Goal: Task Accomplishment & Management: Complete application form

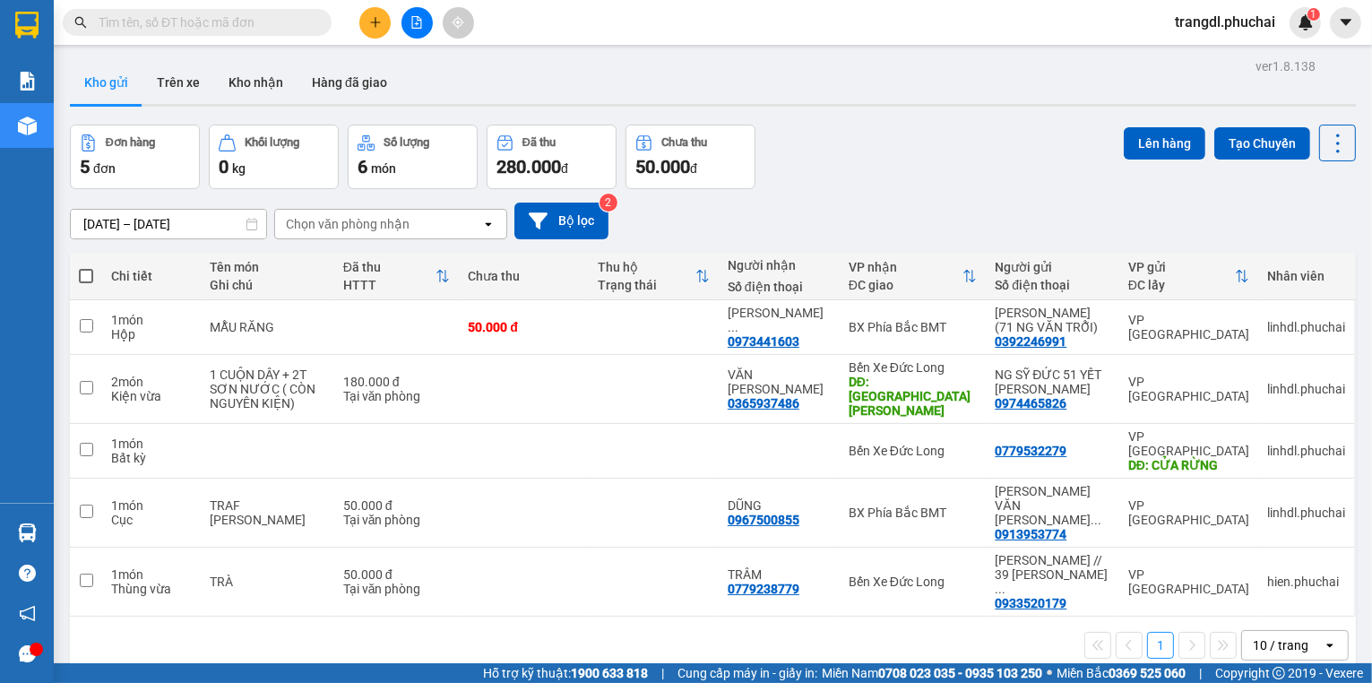
click at [371, 25] on icon "plus" at bounding box center [375, 22] width 13 height 13
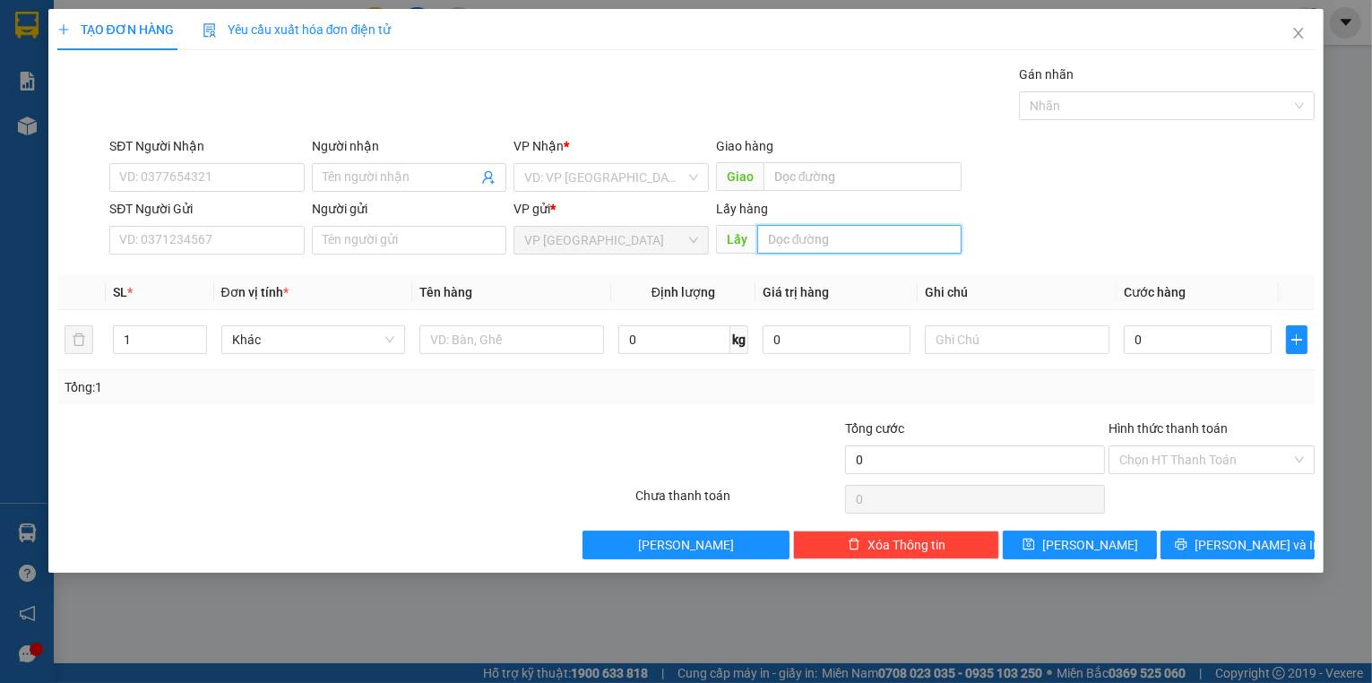
click at [781, 238] on input "text" at bounding box center [859, 239] width 204 height 29
type input "[PERSON_NAME]"
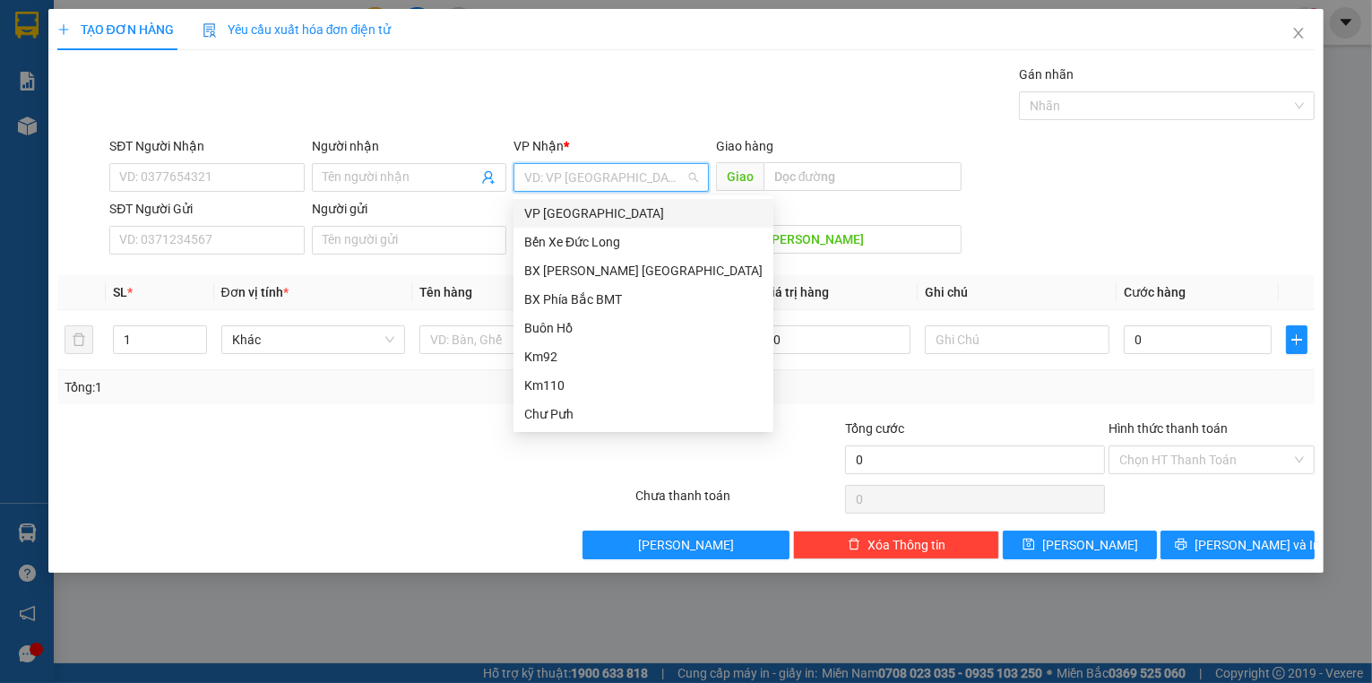
drag, startPoint x: 572, startPoint y: 179, endPoint x: 554, endPoint y: 275, distance: 97.6
click at [555, 276] on div "BX [PERSON_NAME] [GEOGRAPHIC_DATA]" at bounding box center [643, 271] width 238 height 20
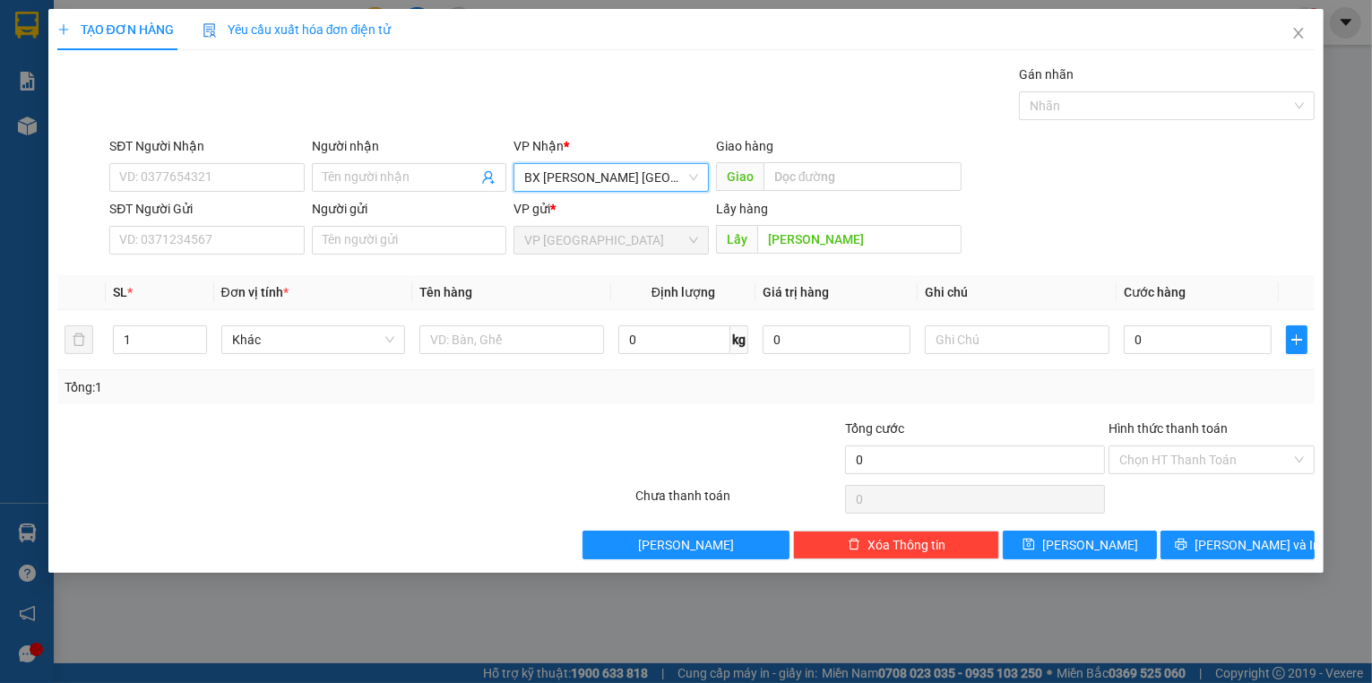
click at [632, 178] on span "BX [PERSON_NAME] [GEOGRAPHIC_DATA]" at bounding box center [611, 177] width 174 height 27
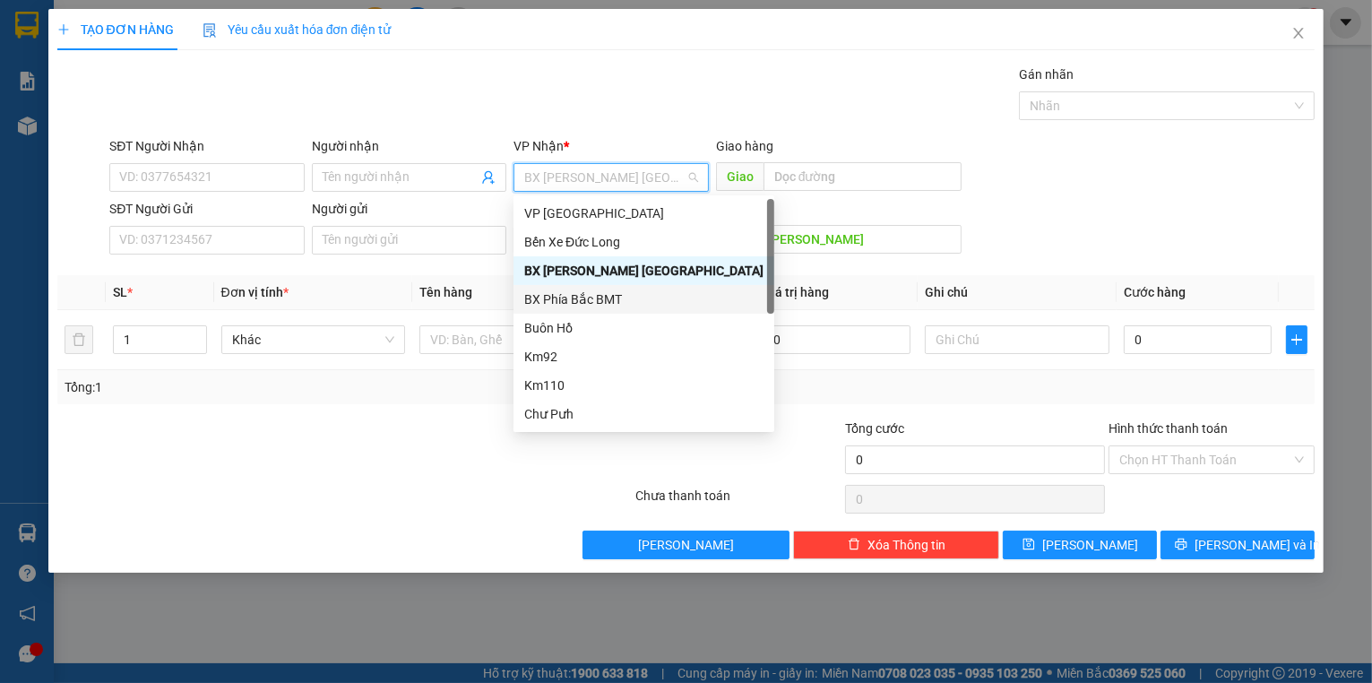
click at [612, 302] on div "BX Phía Bắc BMT" at bounding box center [643, 300] width 239 height 20
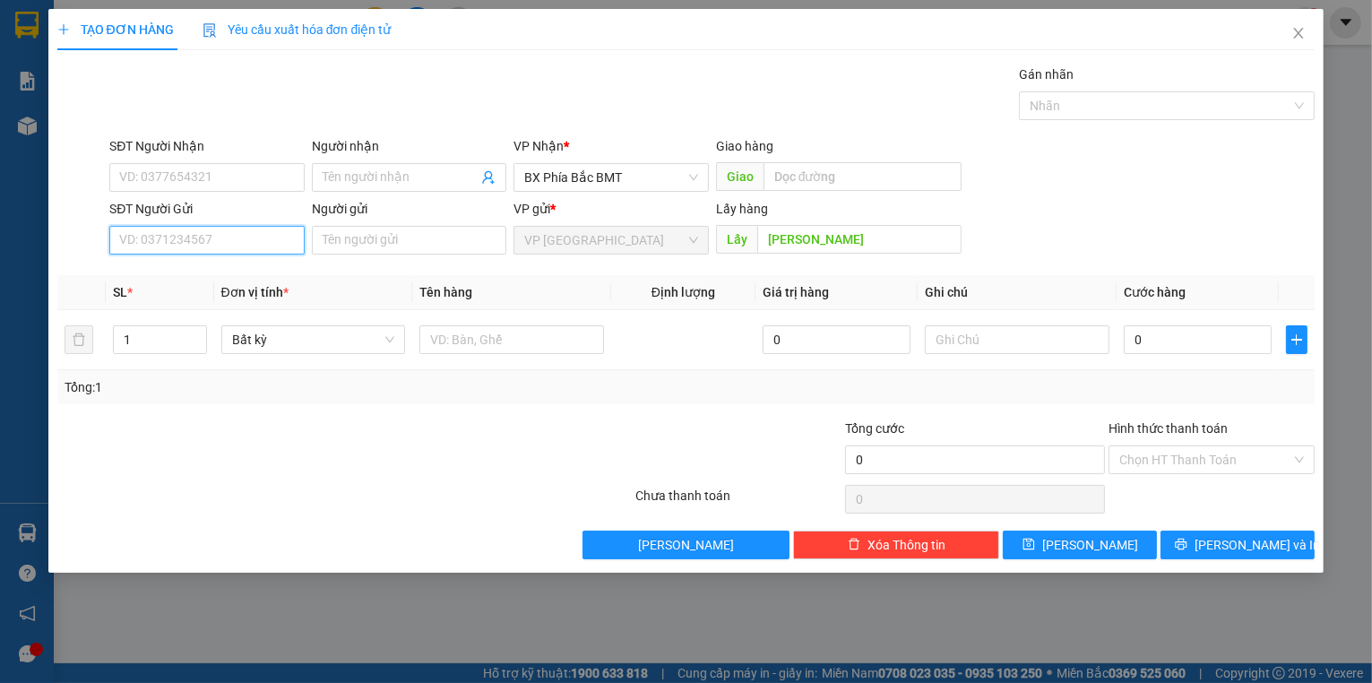
paste input "0989557304"
click at [1121, 547] on button "[PERSON_NAME]" at bounding box center [1080, 545] width 154 height 29
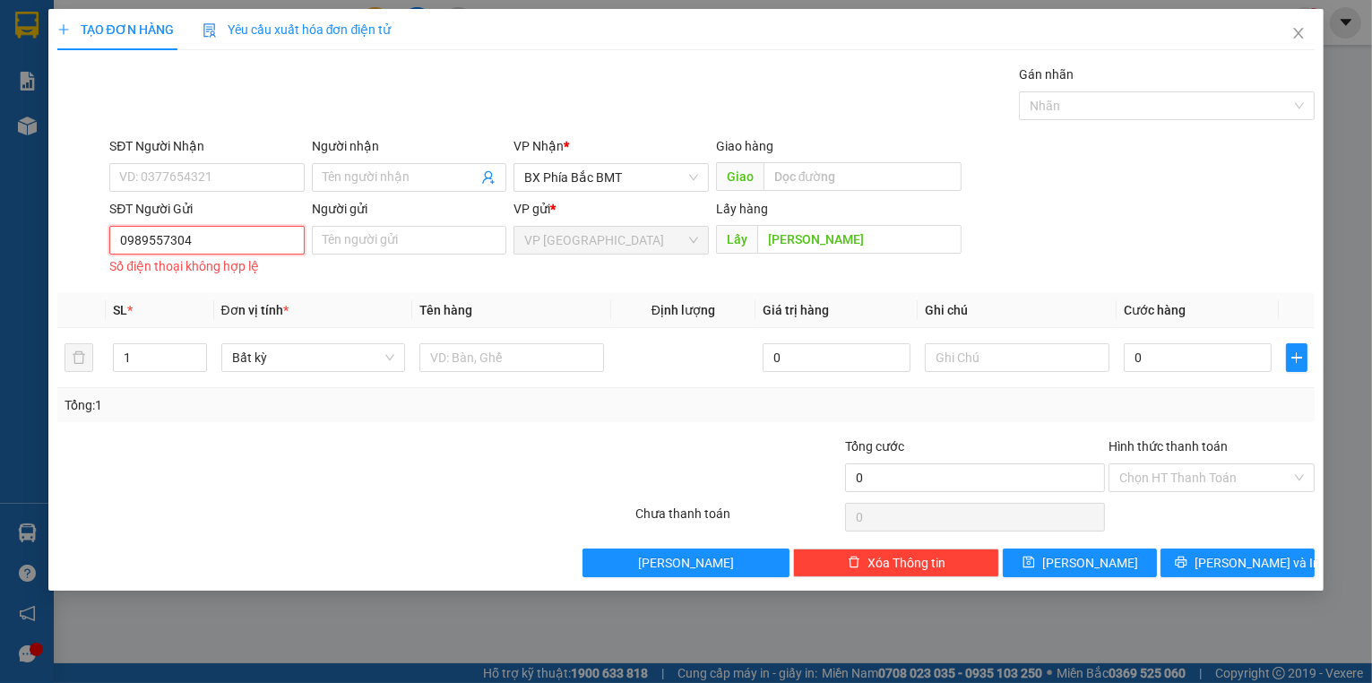
click at [124, 241] on input "0989557304" at bounding box center [206, 240] width 195 height 29
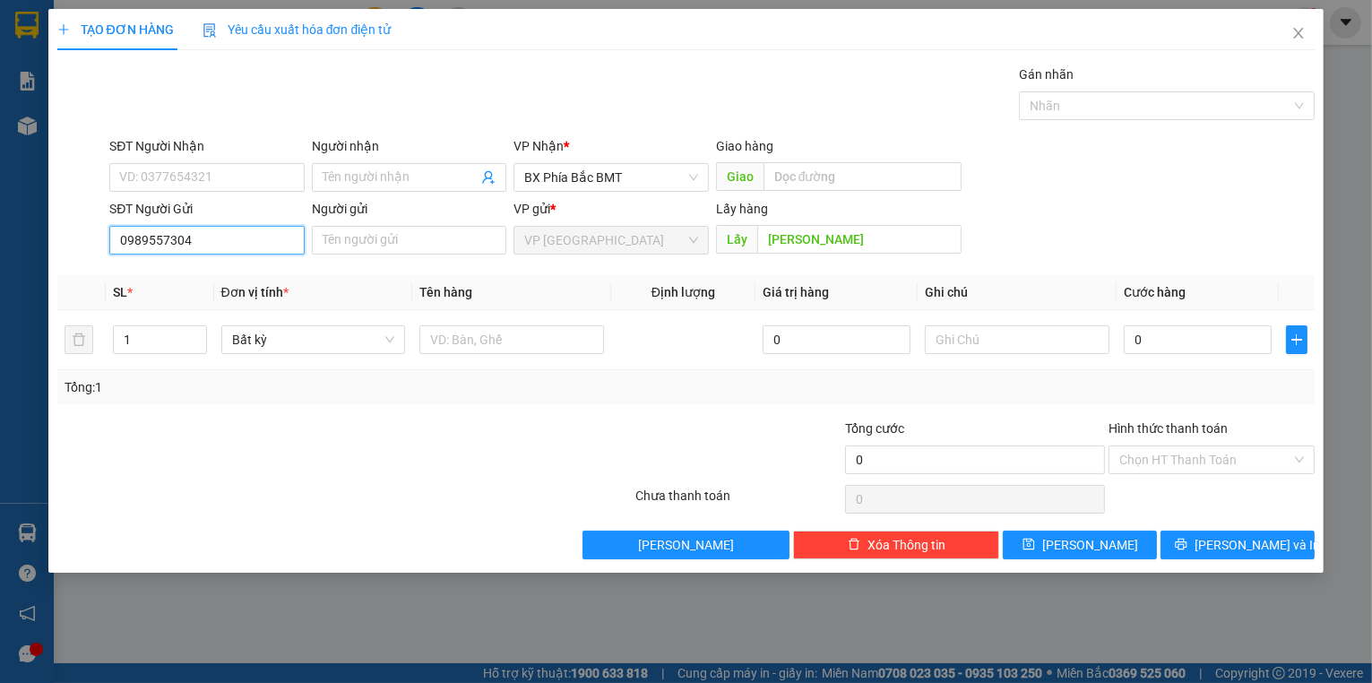
type input "0989557304"
click at [1101, 543] on button "[PERSON_NAME]" at bounding box center [1080, 545] width 154 height 29
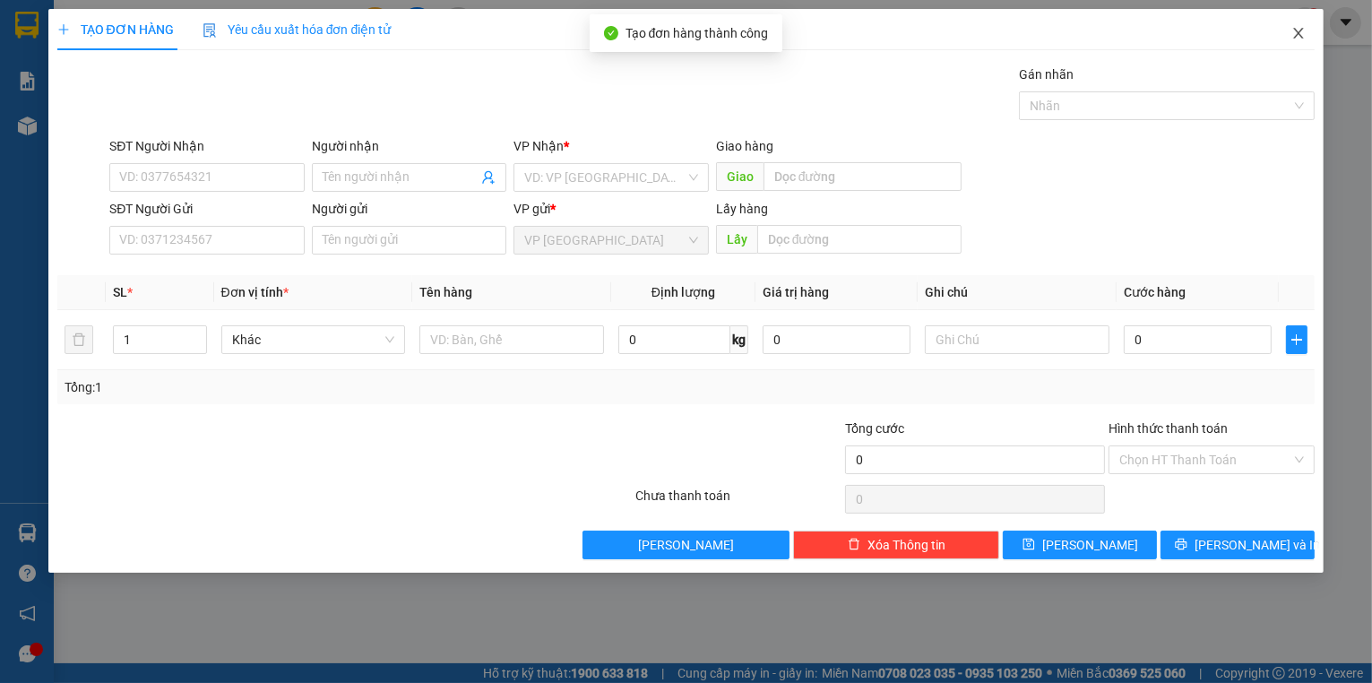
click at [1305, 36] on icon "close" at bounding box center [1299, 33] width 14 height 14
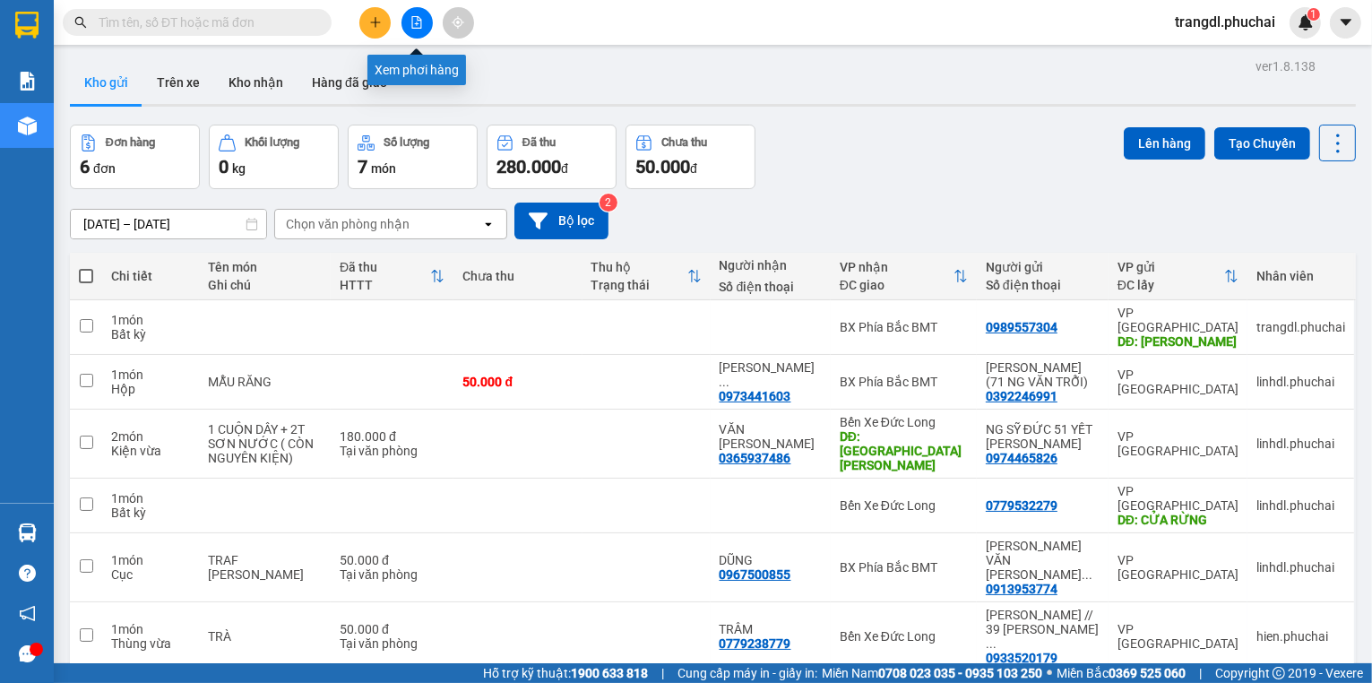
click at [409, 17] on button at bounding box center [417, 22] width 31 height 31
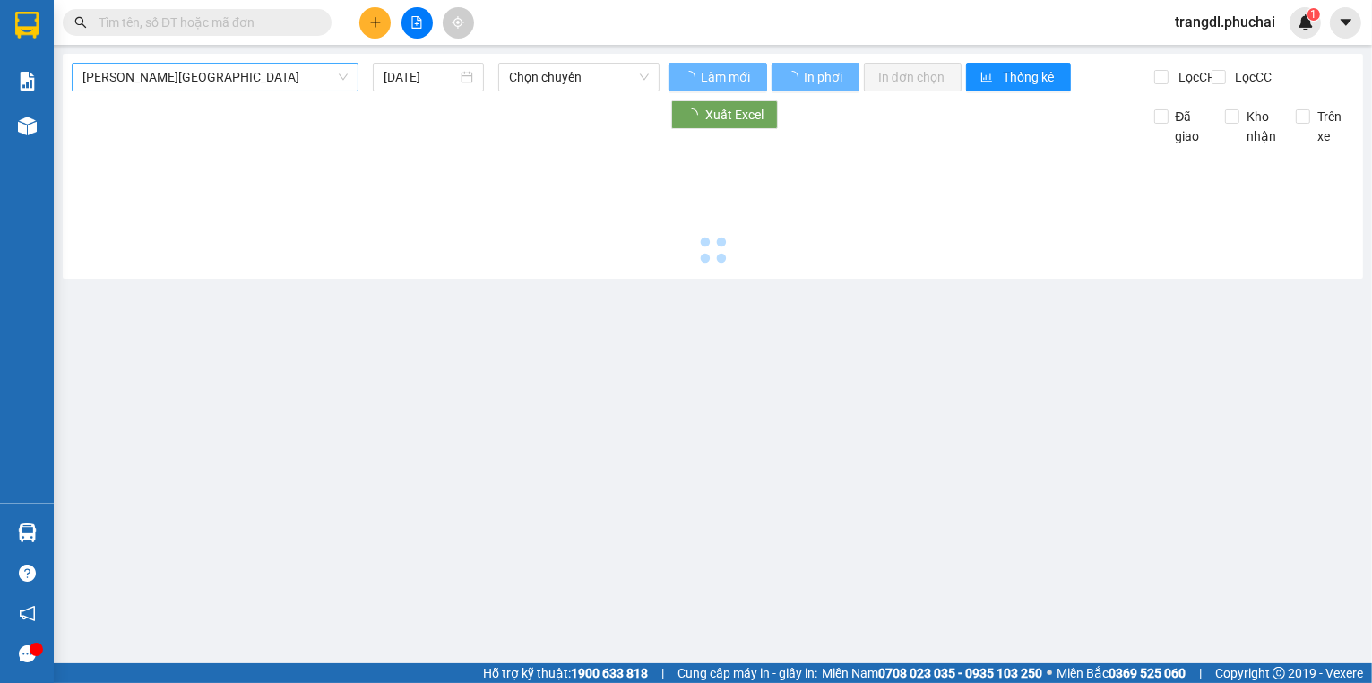
click at [215, 70] on span "[PERSON_NAME][GEOGRAPHIC_DATA]" at bounding box center [214, 77] width 265 height 27
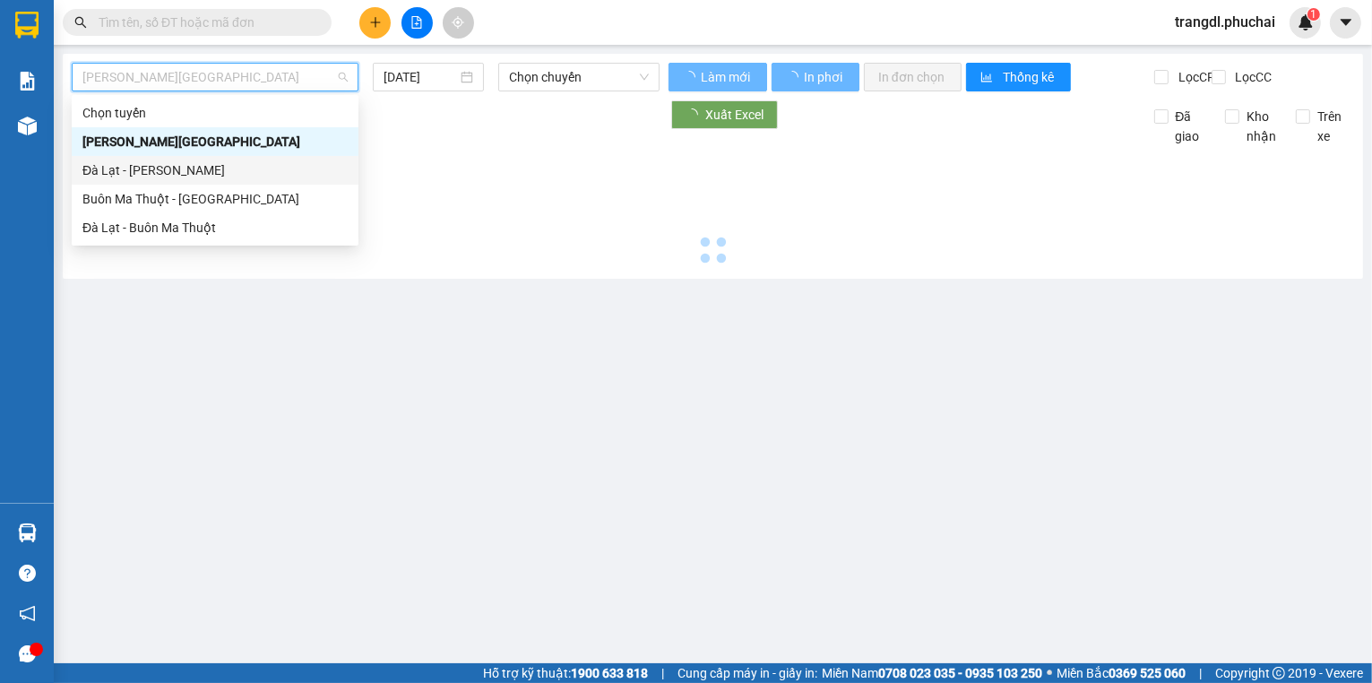
click at [240, 165] on div "Đà Lạt - [PERSON_NAME]" at bounding box center [214, 170] width 265 height 20
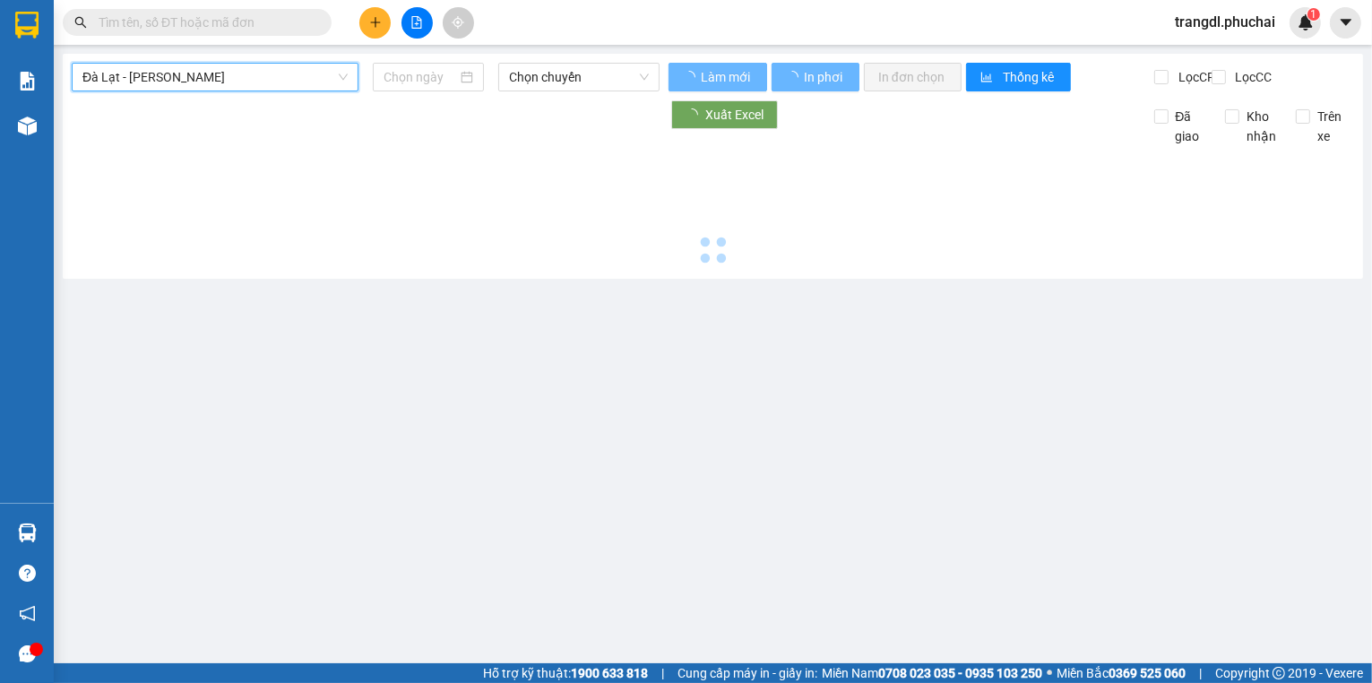
type input "[DATE]"
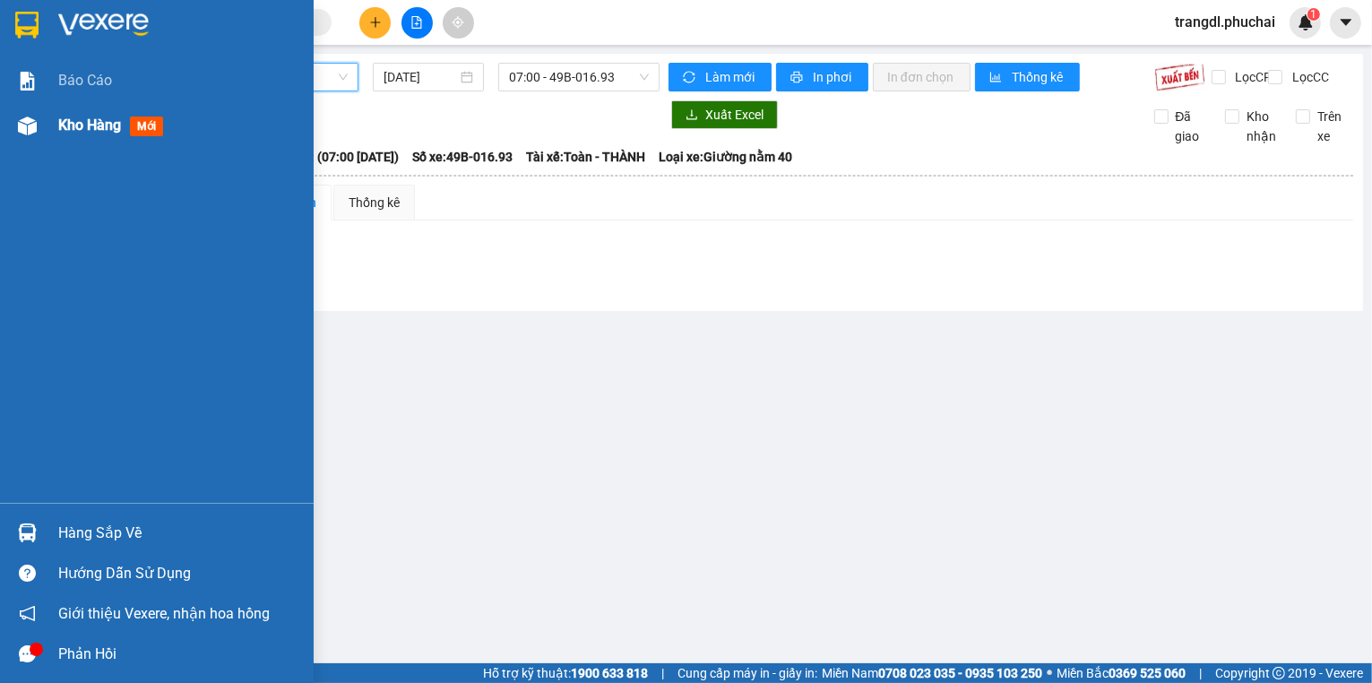
click at [39, 129] on div at bounding box center [27, 125] width 31 height 31
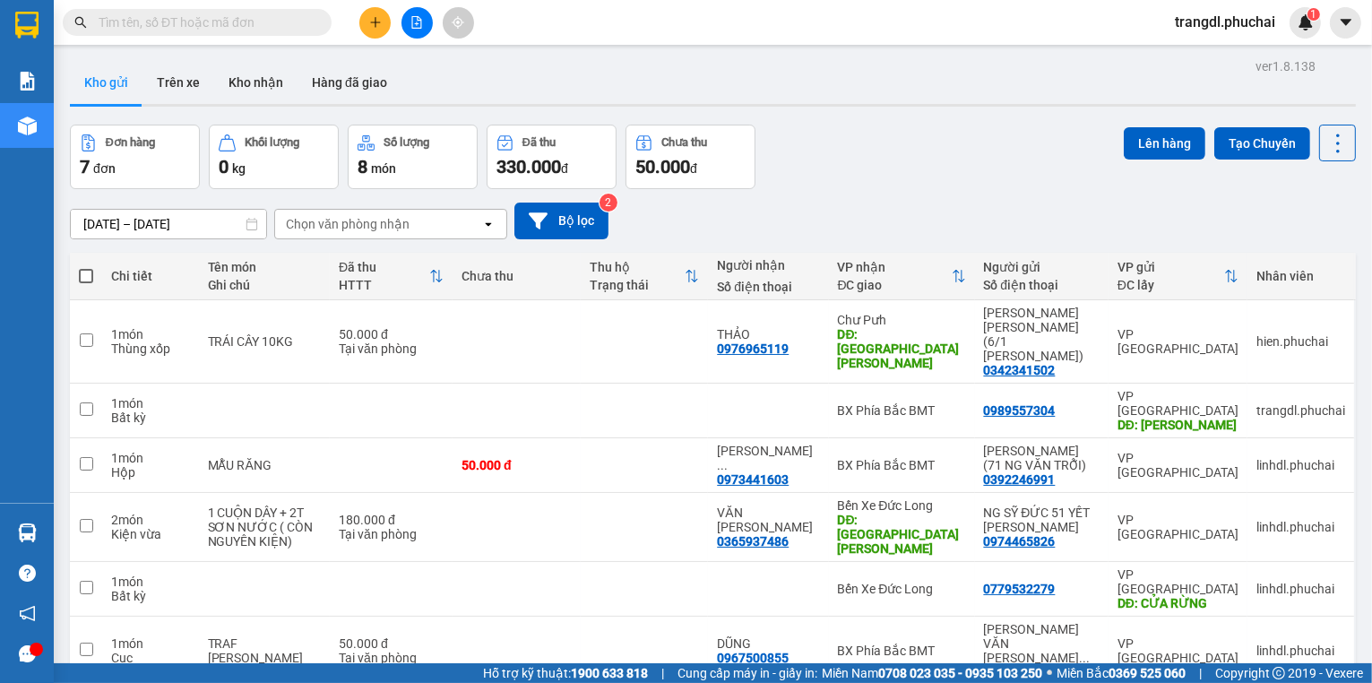
click at [374, 21] on icon "plus" at bounding box center [375, 22] width 13 height 13
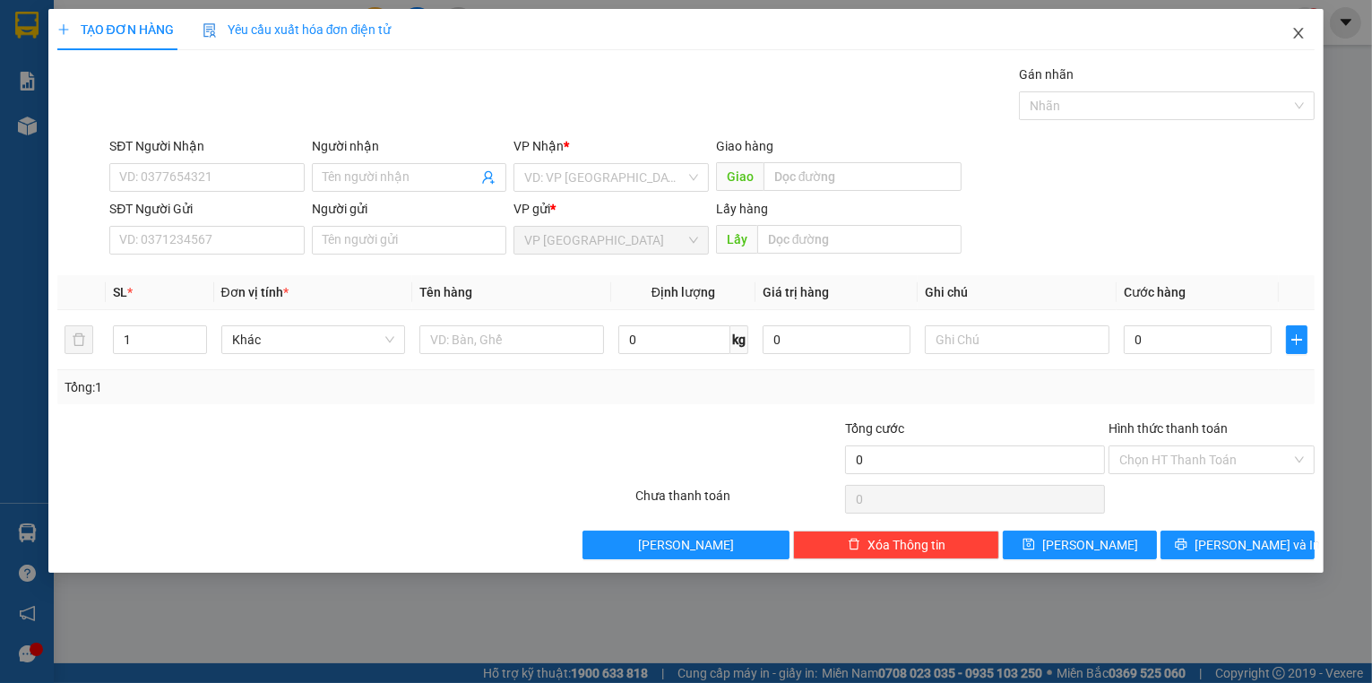
click at [1301, 39] on icon "close" at bounding box center [1299, 33] width 14 height 14
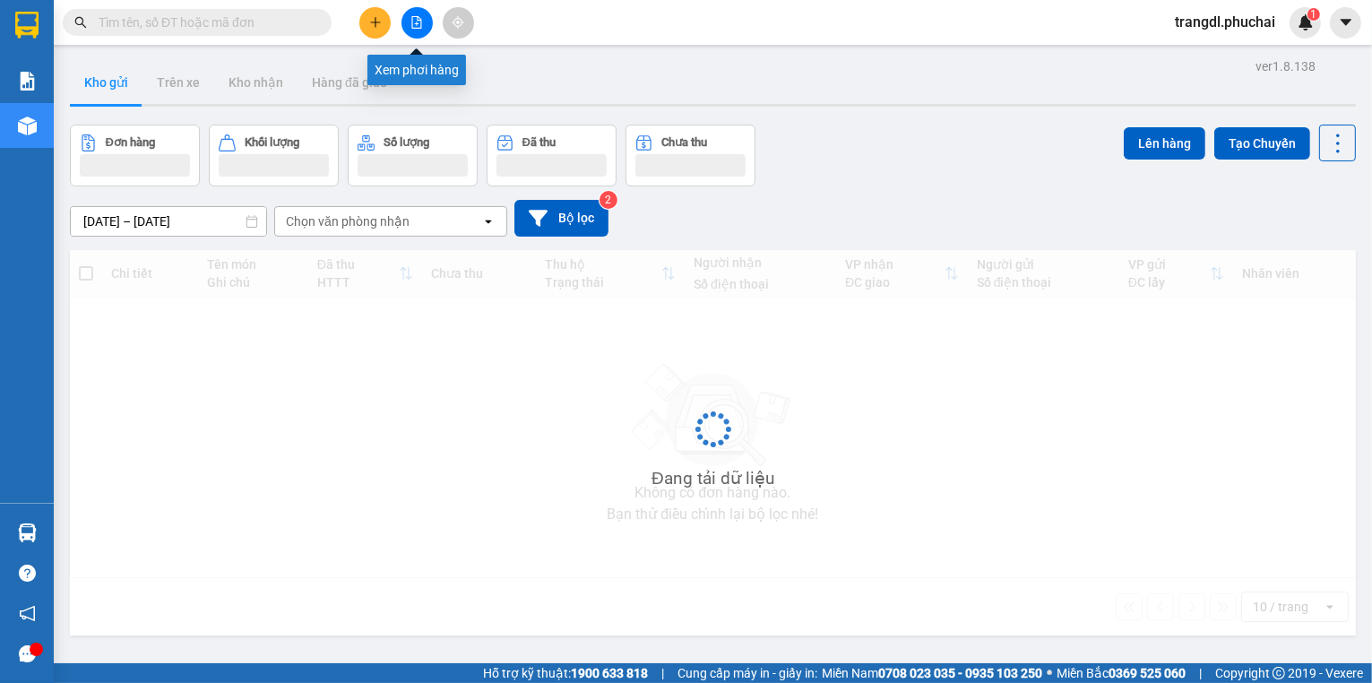
click at [415, 22] on icon "file-add" at bounding box center [417, 22] width 13 height 13
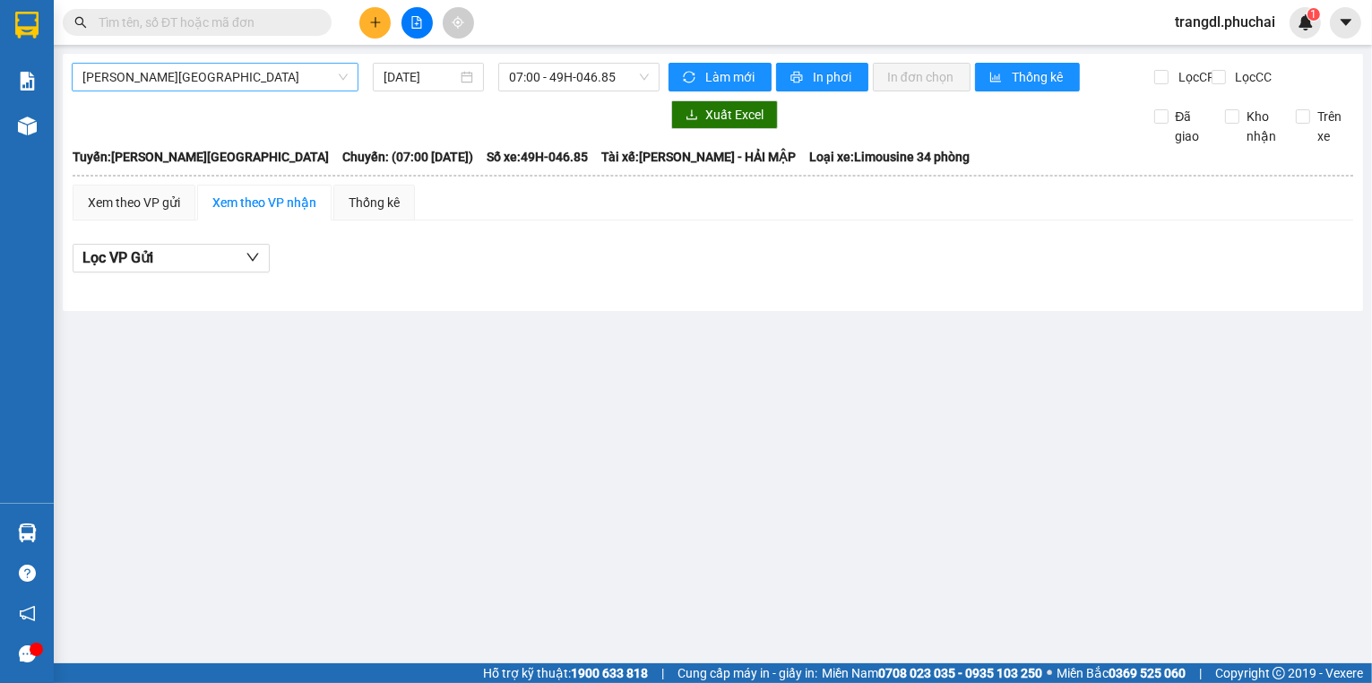
click at [165, 76] on span "[PERSON_NAME][GEOGRAPHIC_DATA]" at bounding box center [214, 77] width 265 height 27
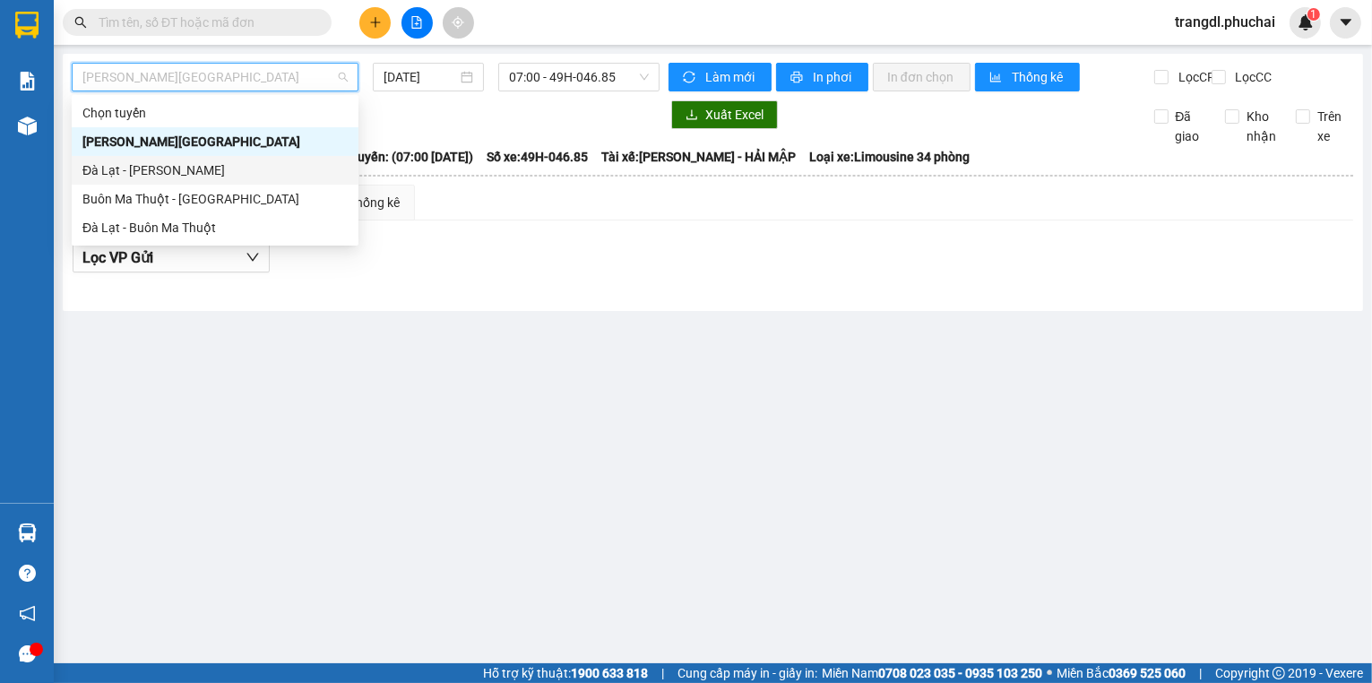
click at [188, 158] on div "Đà Lạt - [PERSON_NAME]" at bounding box center [215, 170] width 287 height 29
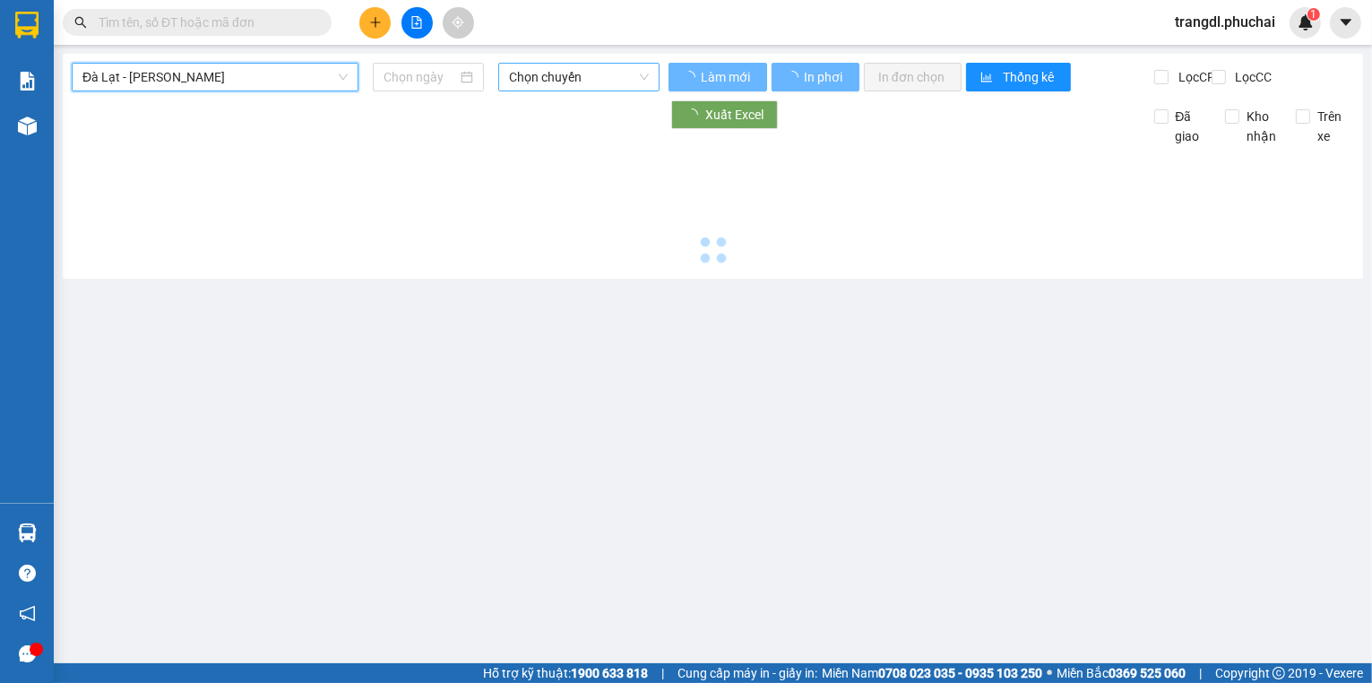
type input "[DATE]"
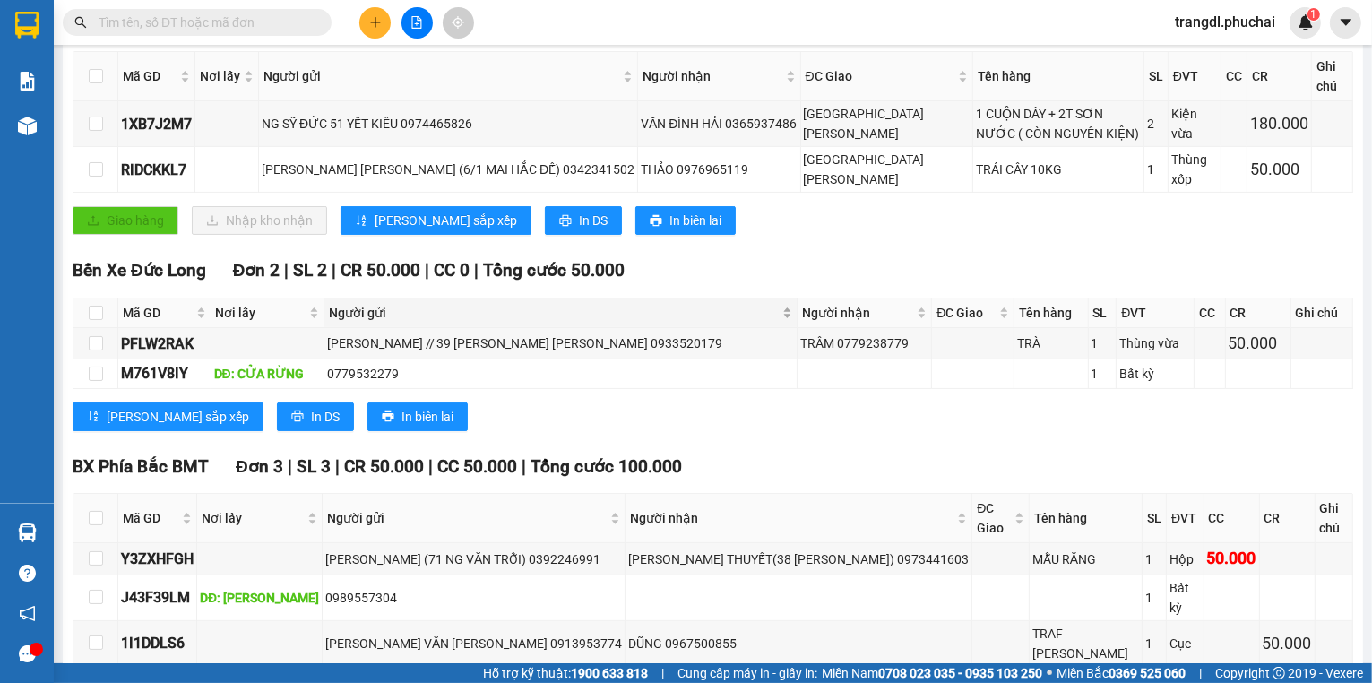
scroll to position [317, 0]
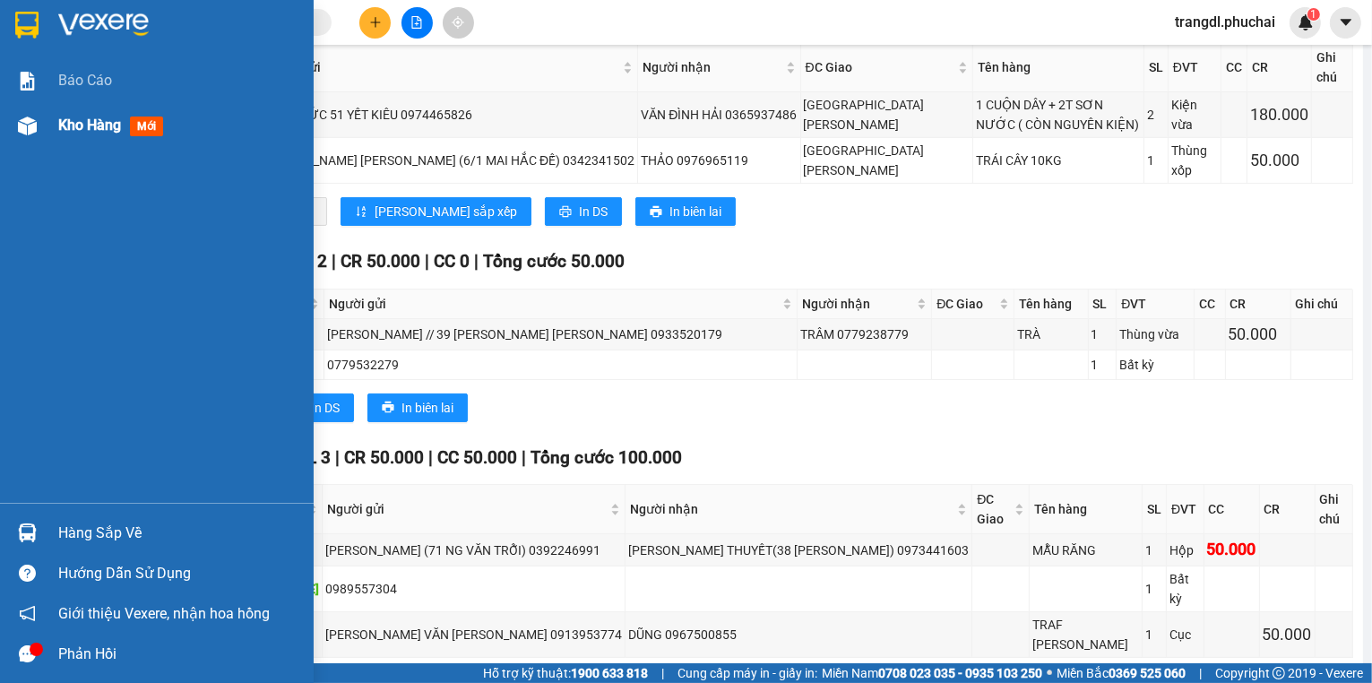
drag, startPoint x: 18, startPoint y: 135, endPoint x: 34, endPoint y: 131, distance: 16.7
click at [18, 134] on div at bounding box center [27, 125] width 31 height 31
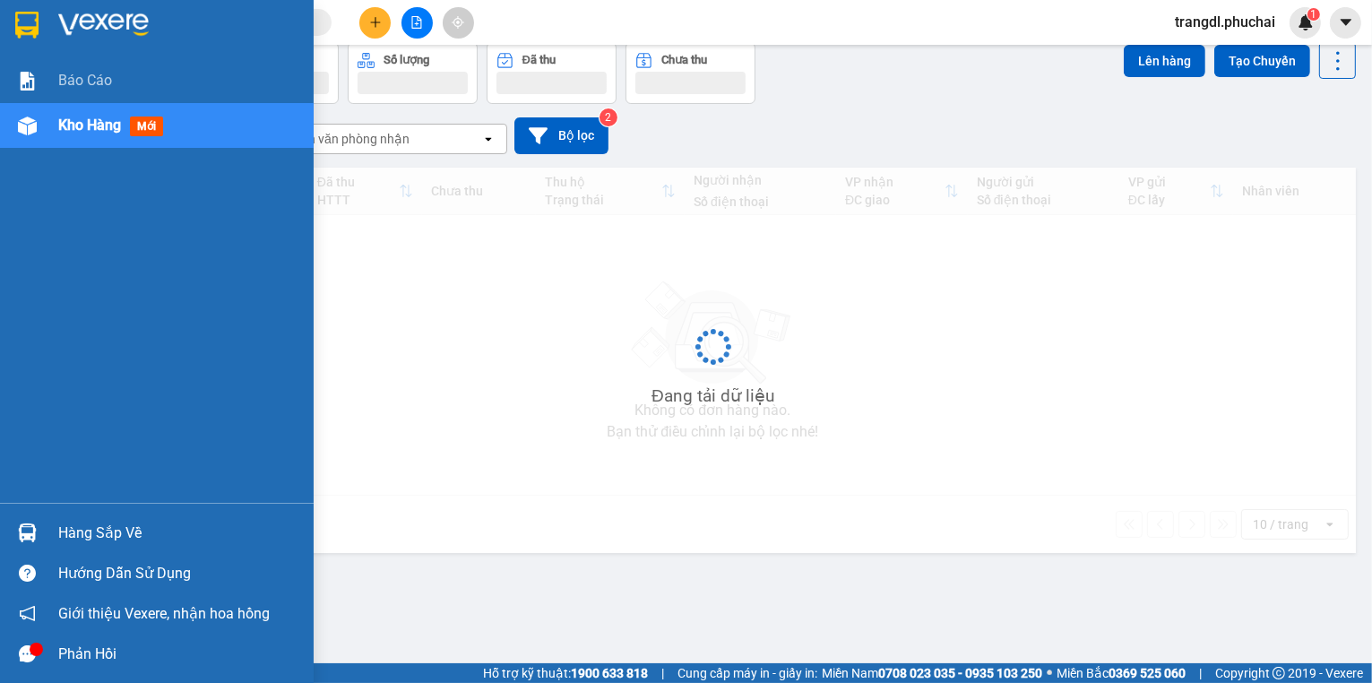
scroll to position [82, 0]
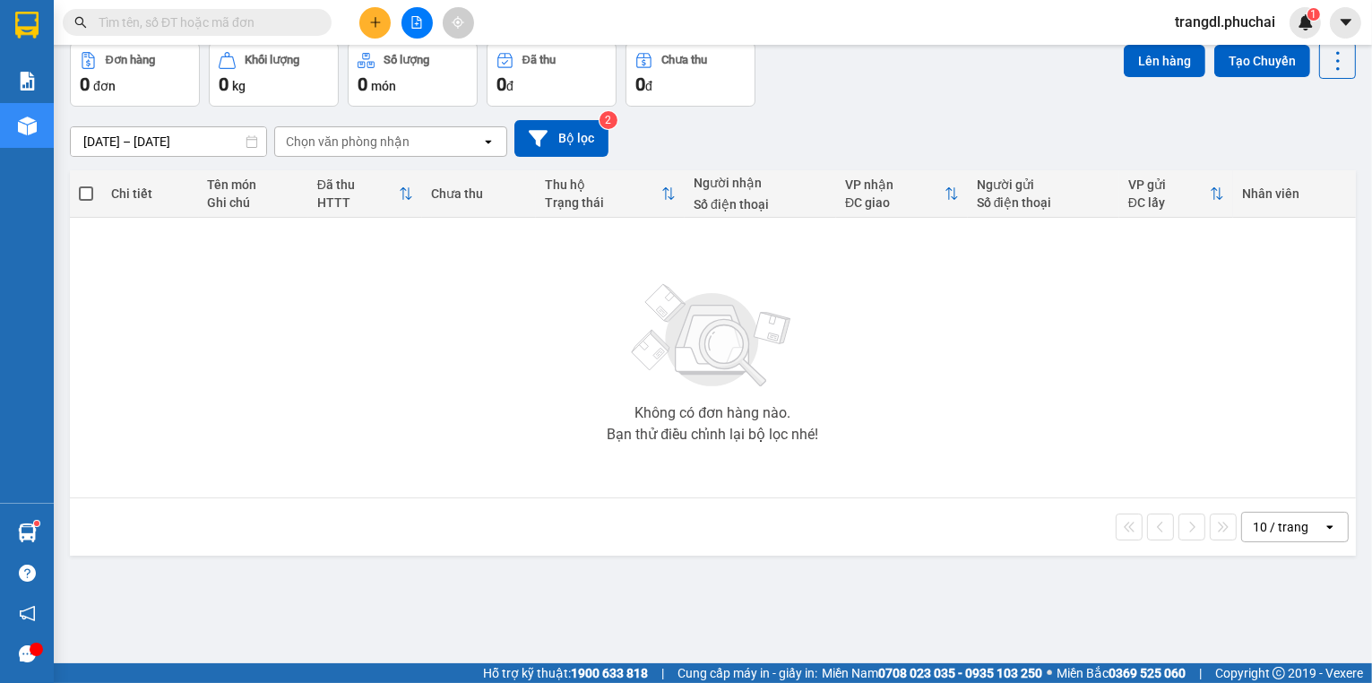
click at [412, 16] on icon "file-add" at bounding box center [417, 22] width 13 height 13
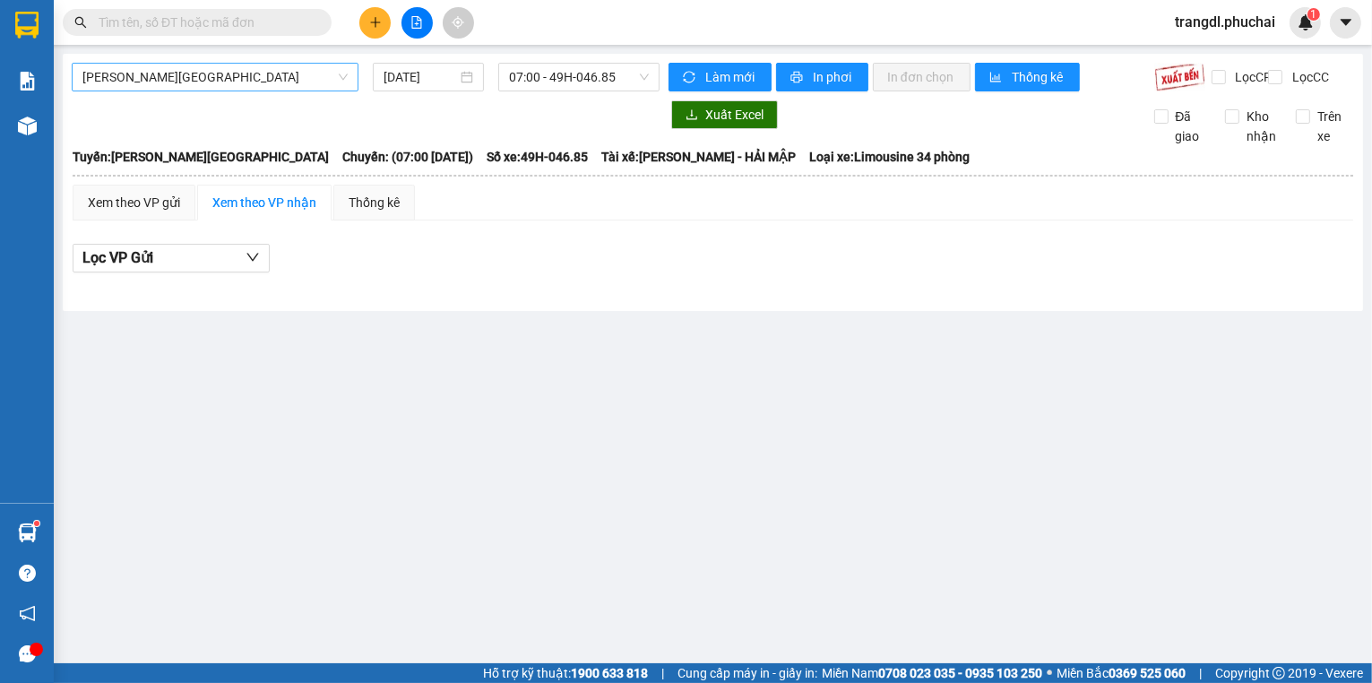
click at [233, 75] on span "[PERSON_NAME][GEOGRAPHIC_DATA]" at bounding box center [214, 77] width 265 height 27
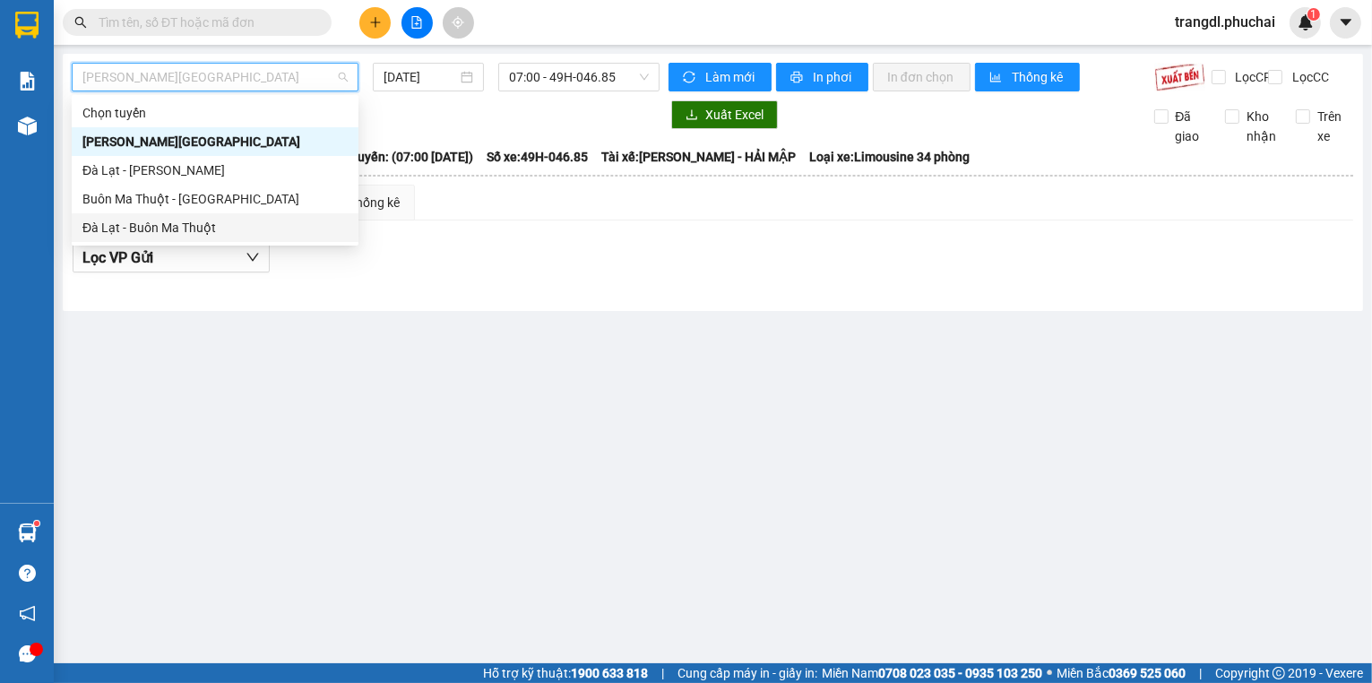
click at [239, 225] on div "Đà Lạt - Buôn Ma Thuột" at bounding box center [214, 228] width 265 height 20
type input "[DATE]"
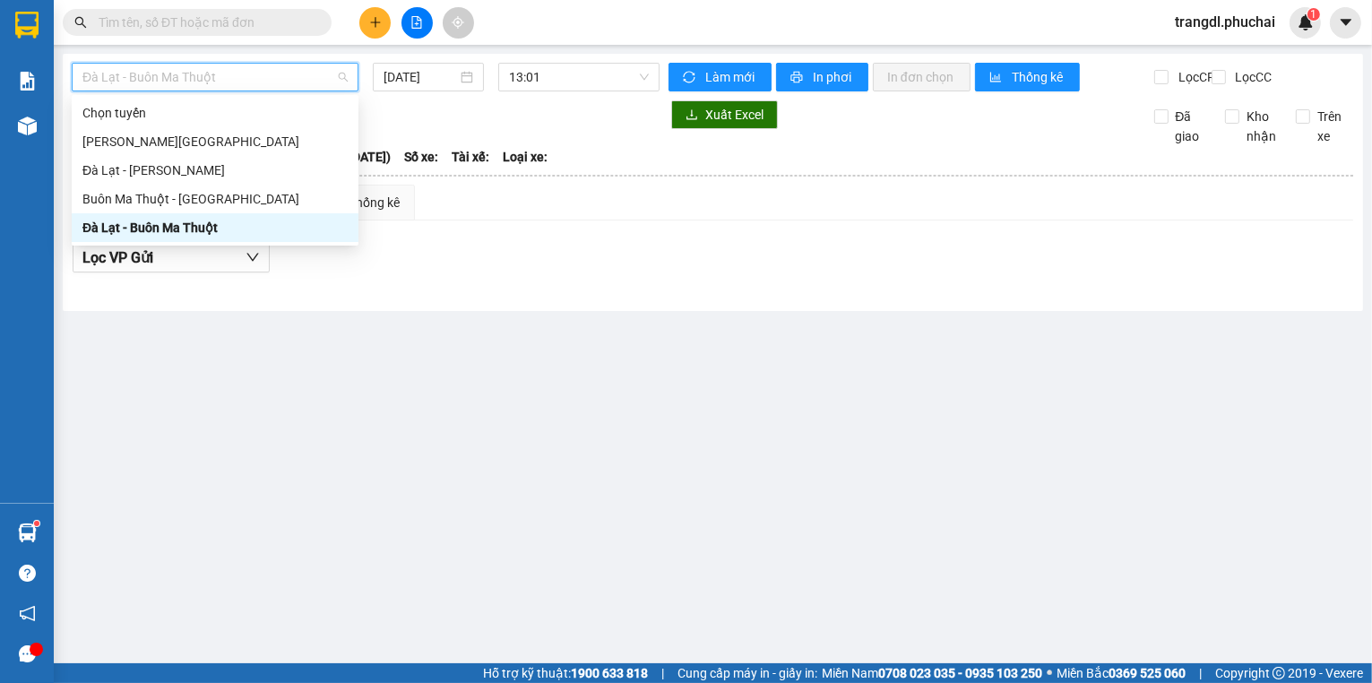
click at [246, 89] on span "Đà Lạt - Buôn Ma Thuột" at bounding box center [214, 77] width 265 height 27
click at [230, 201] on div "Buôn Ma Thuột - [GEOGRAPHIC_DATA]" at bounding box center [214, 199] width 265 height 20
type input "[DATE]"
